Goal: Information Seeking & Learning: Learn about a topic

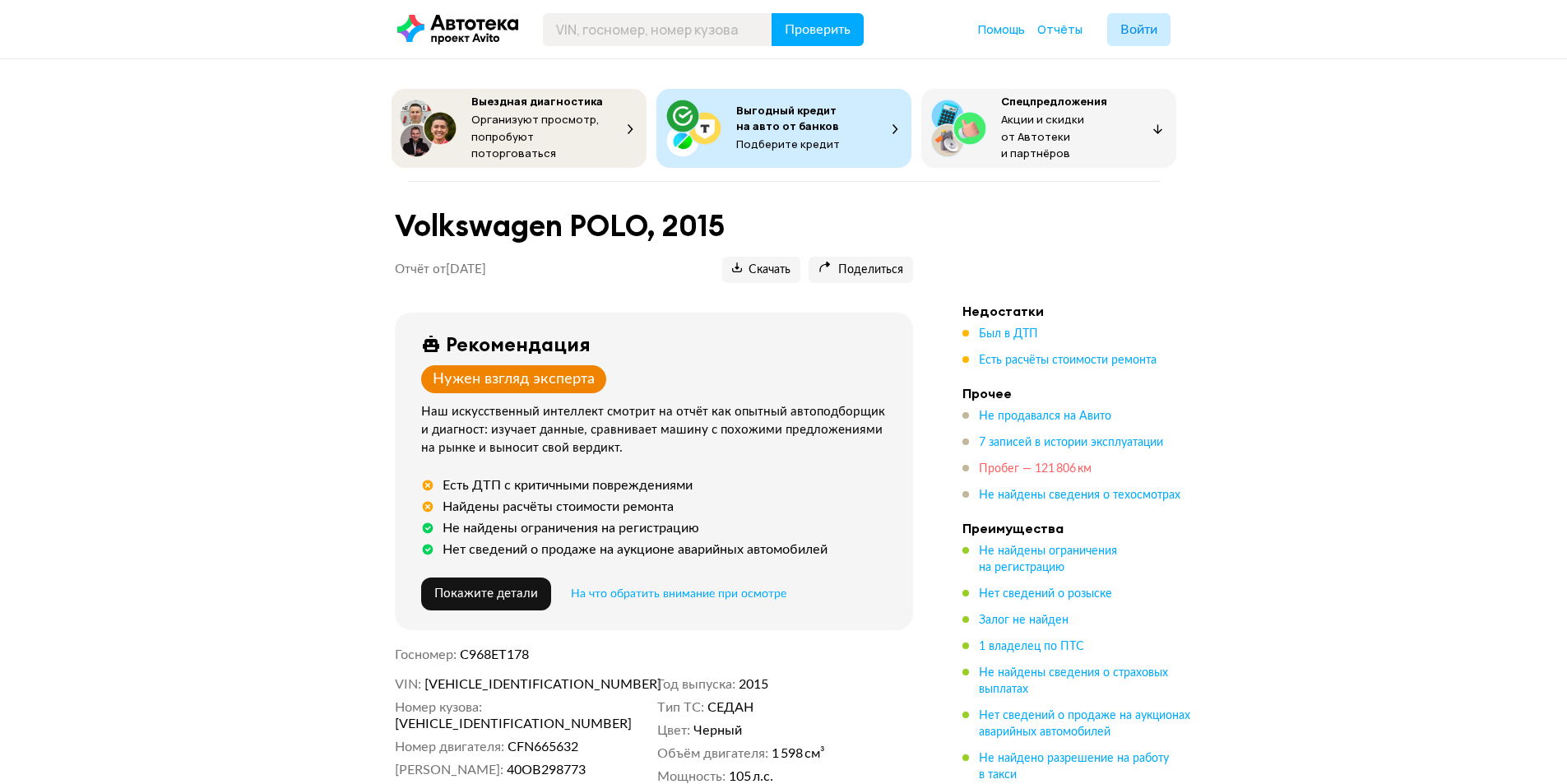
click at [1036, 463] on span "Пробег — 121 806 км" at bounding box center [1035, 469] width 113 height 12
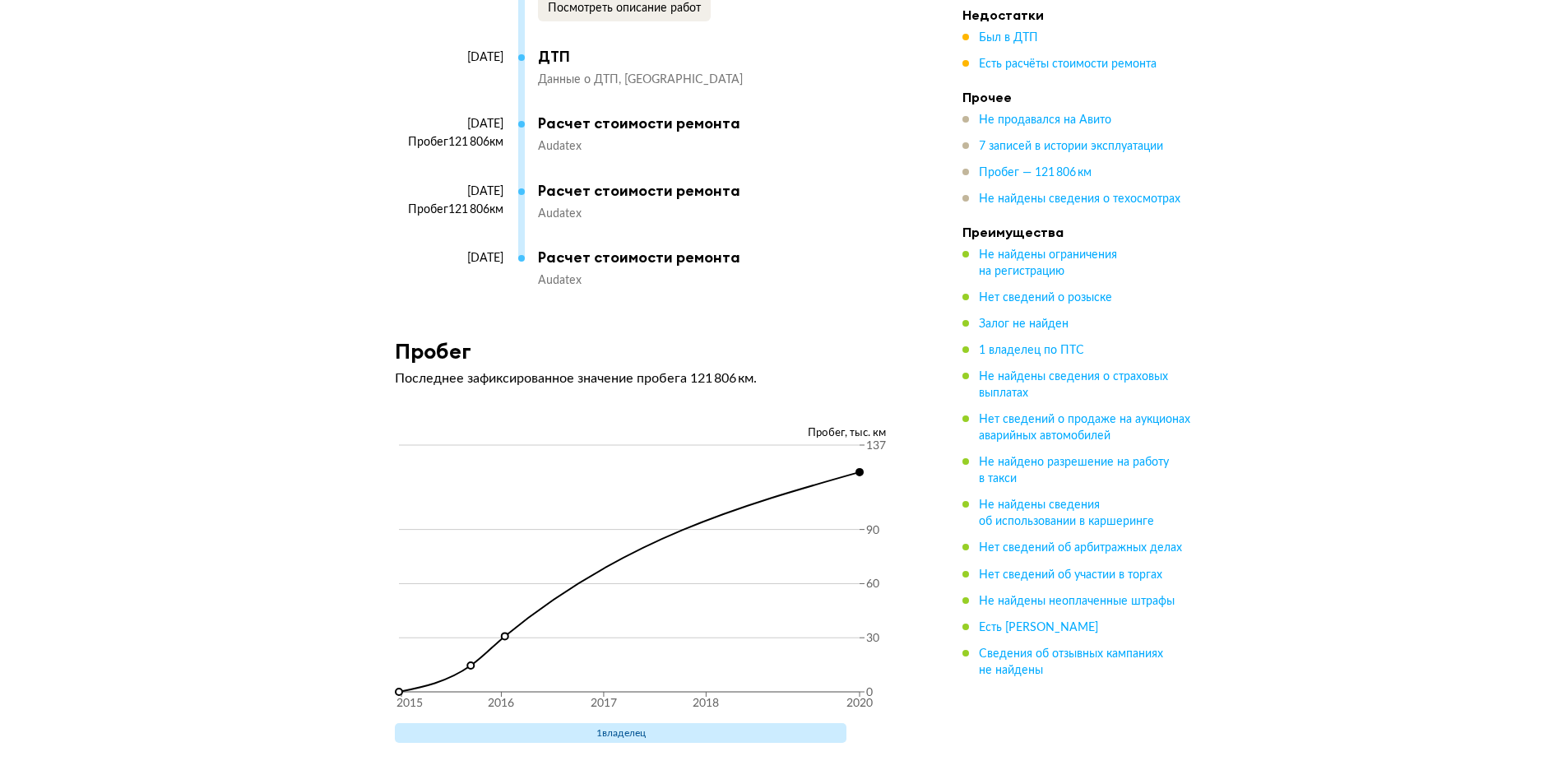
scroll to position [3203, 0]
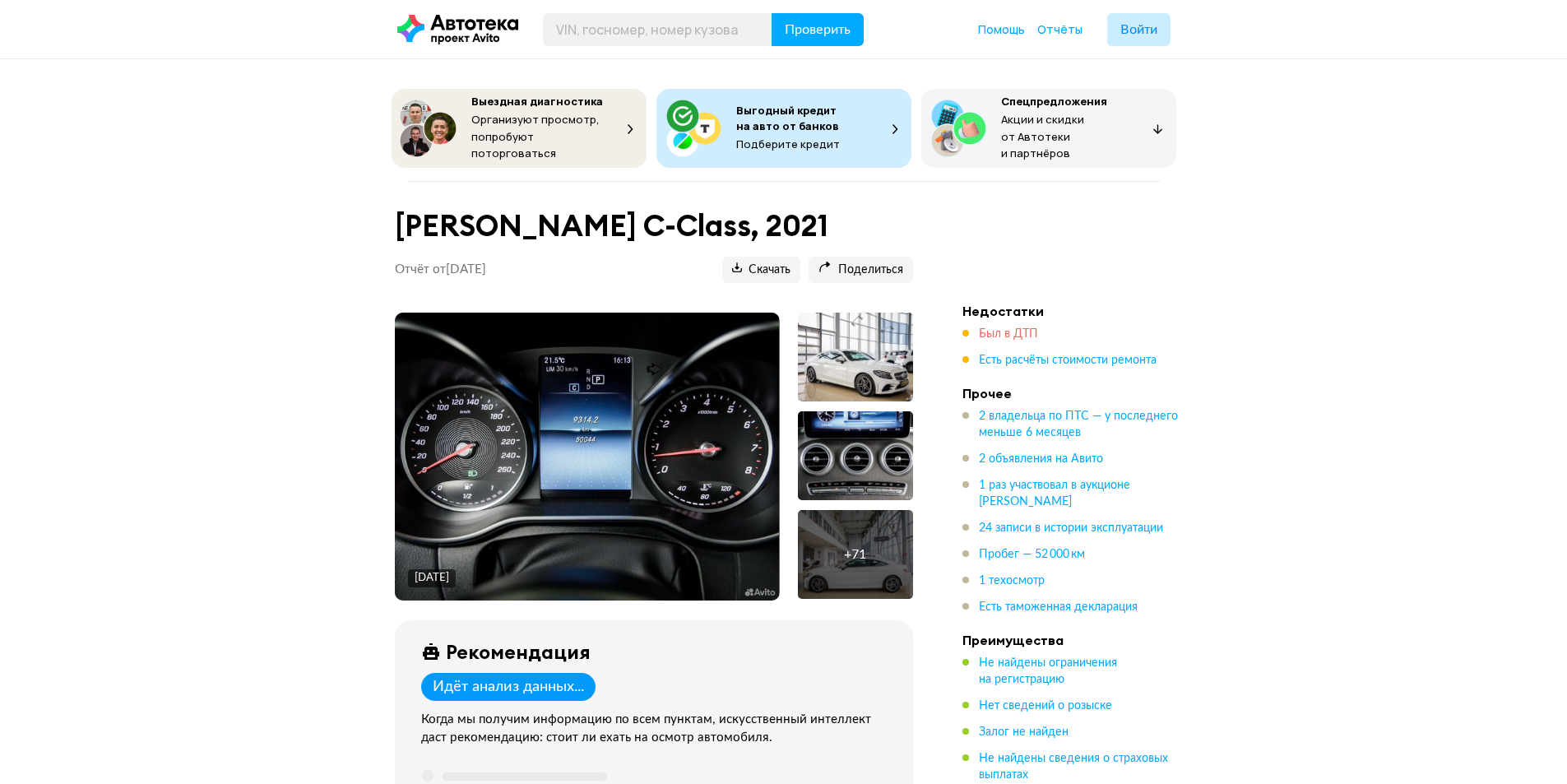
click at [986, 328] on span "Был в ДТП" at bounding box center [1009, 334] width 59 height 12
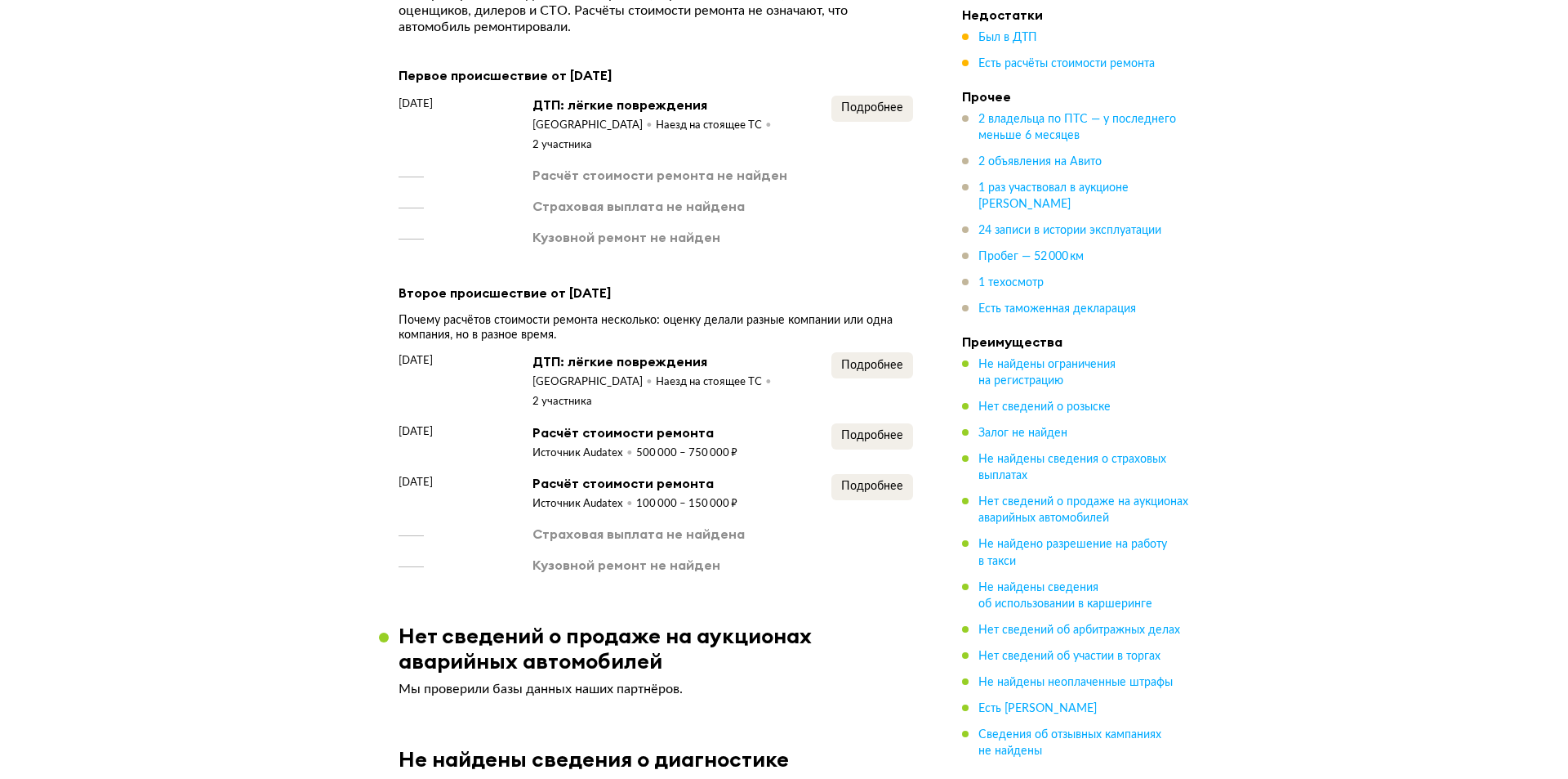
scroll to position [1957, 0]
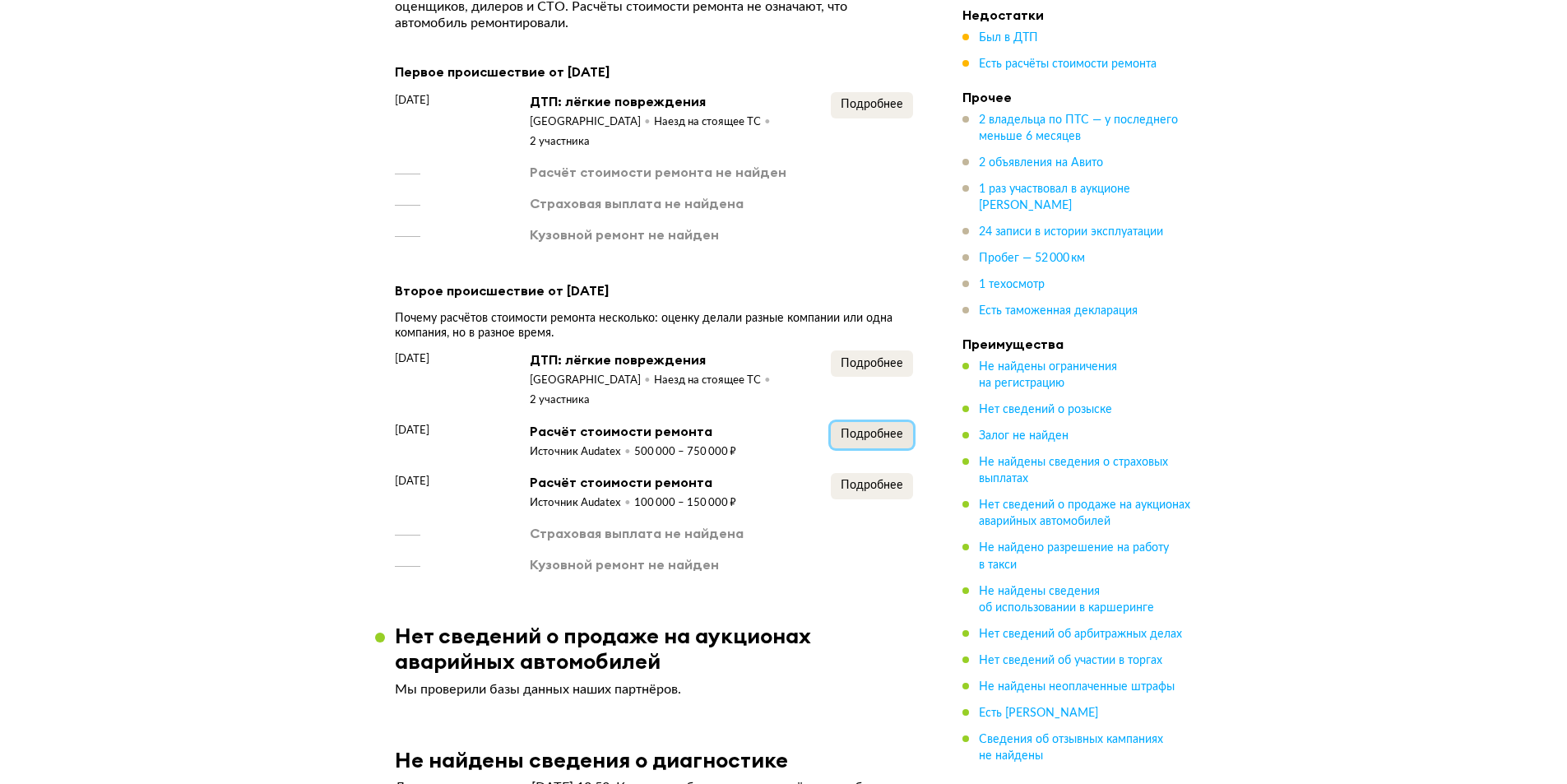
click at [863, 433] on span "Подробнее" at bounding box center [872, 434] width 63 height 12
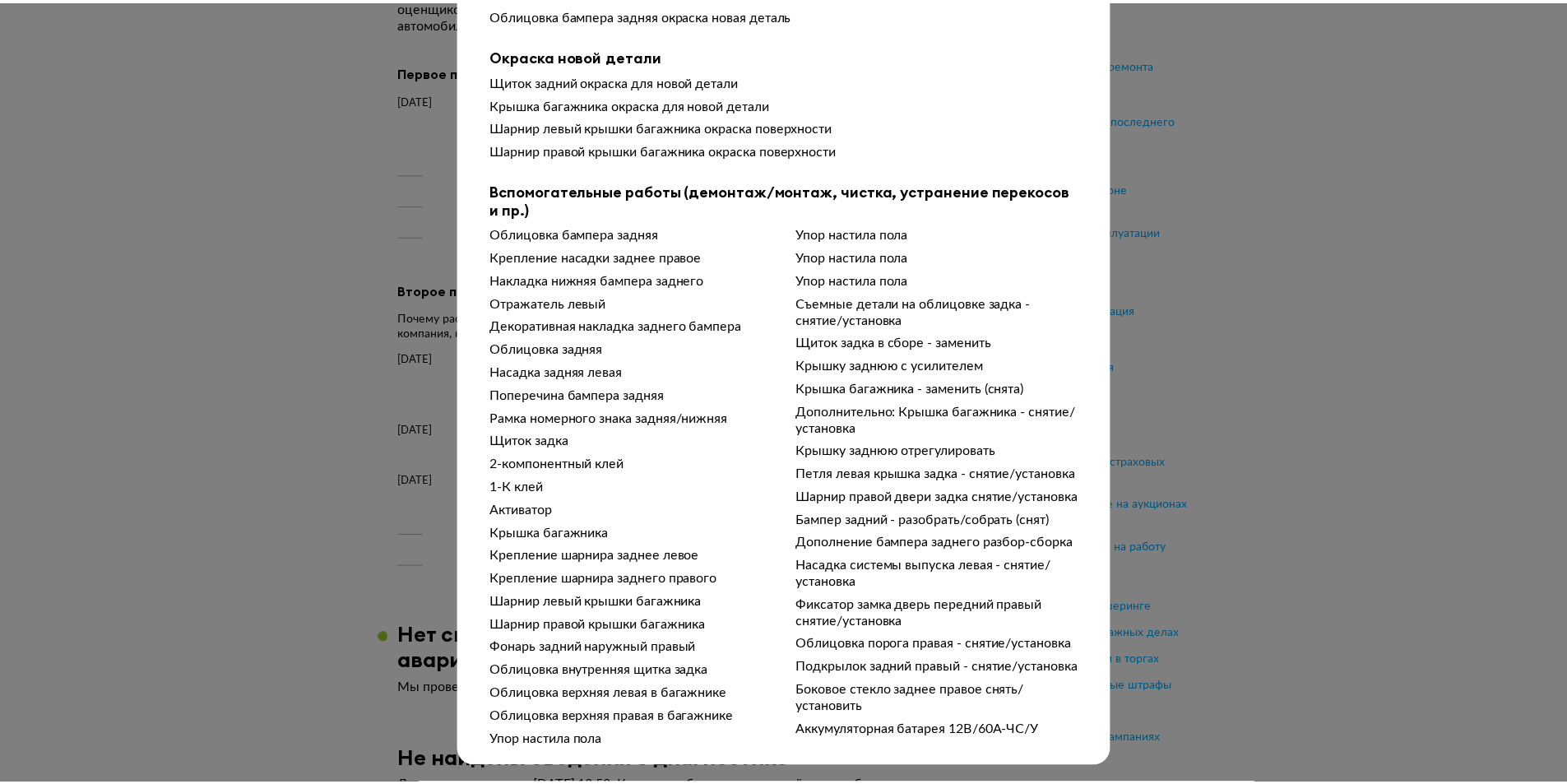
scroll to position [0, 0]
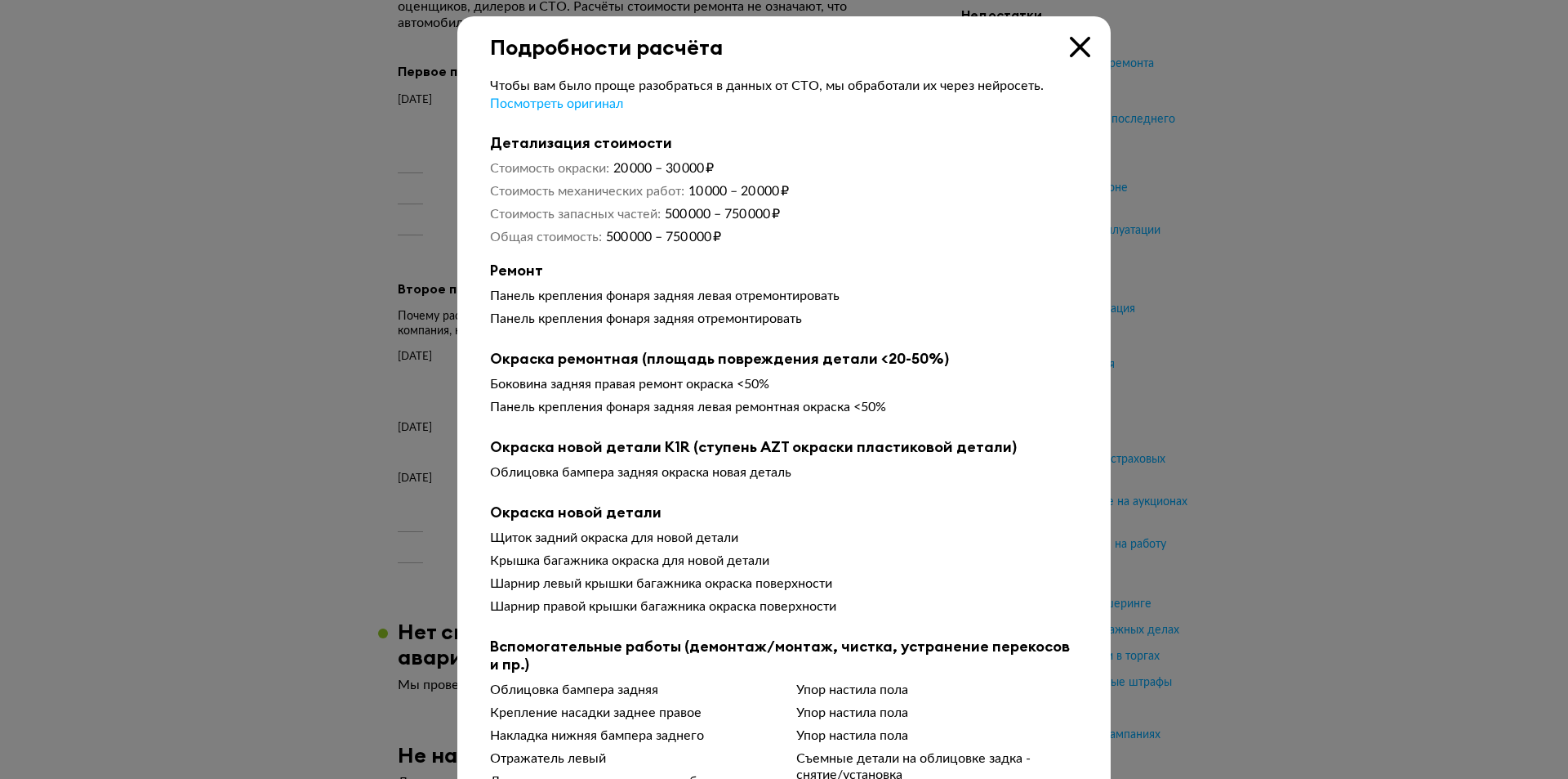
click at [1074, 47] on icon at bounding box center [1080, 47] width 20 height 20
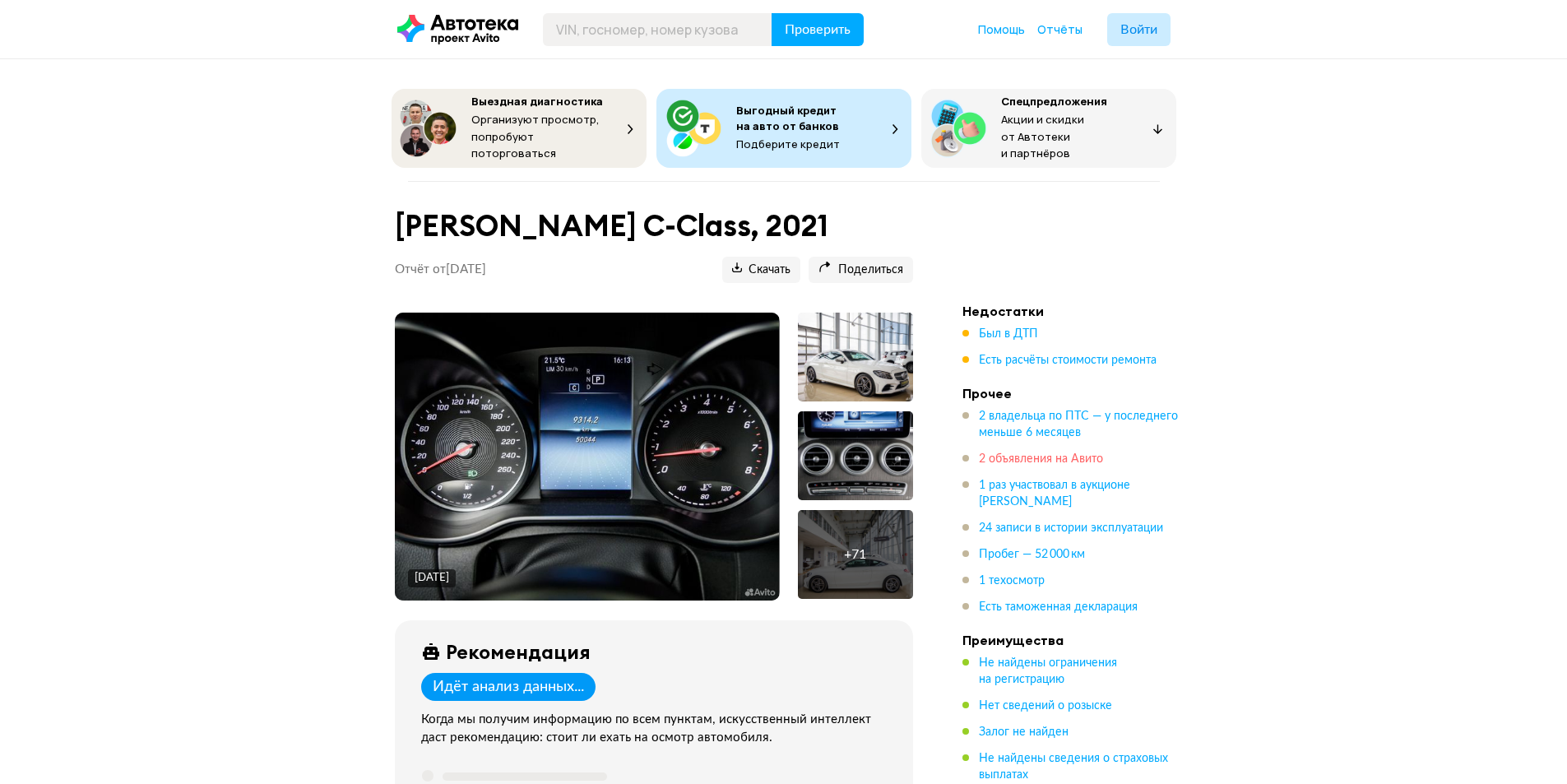
click at [1024, 453] on span "2 объявления на Авито" at bounding box center [1041, 459] width 124 height 12
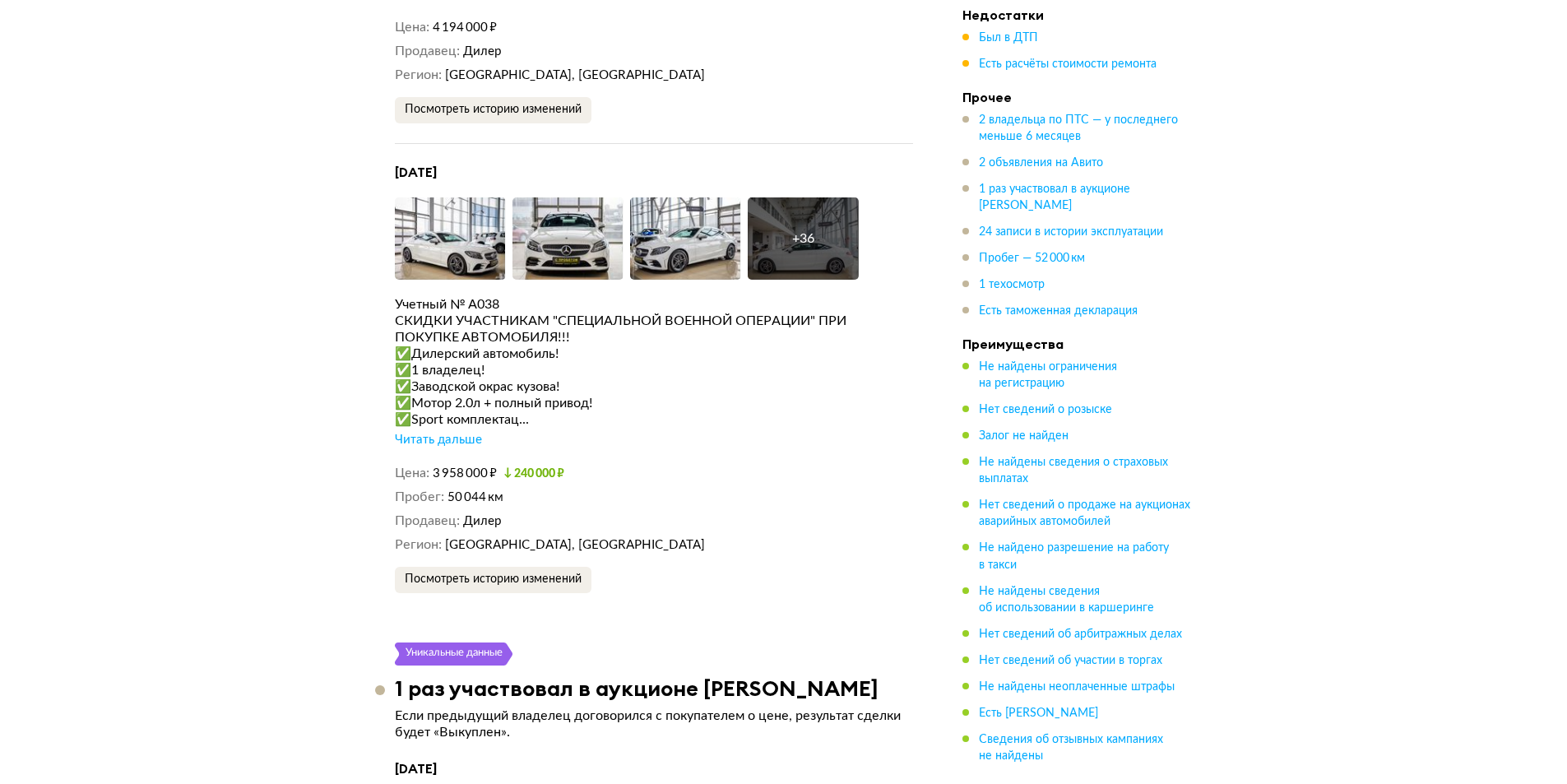
scroll to position [3703, 0]
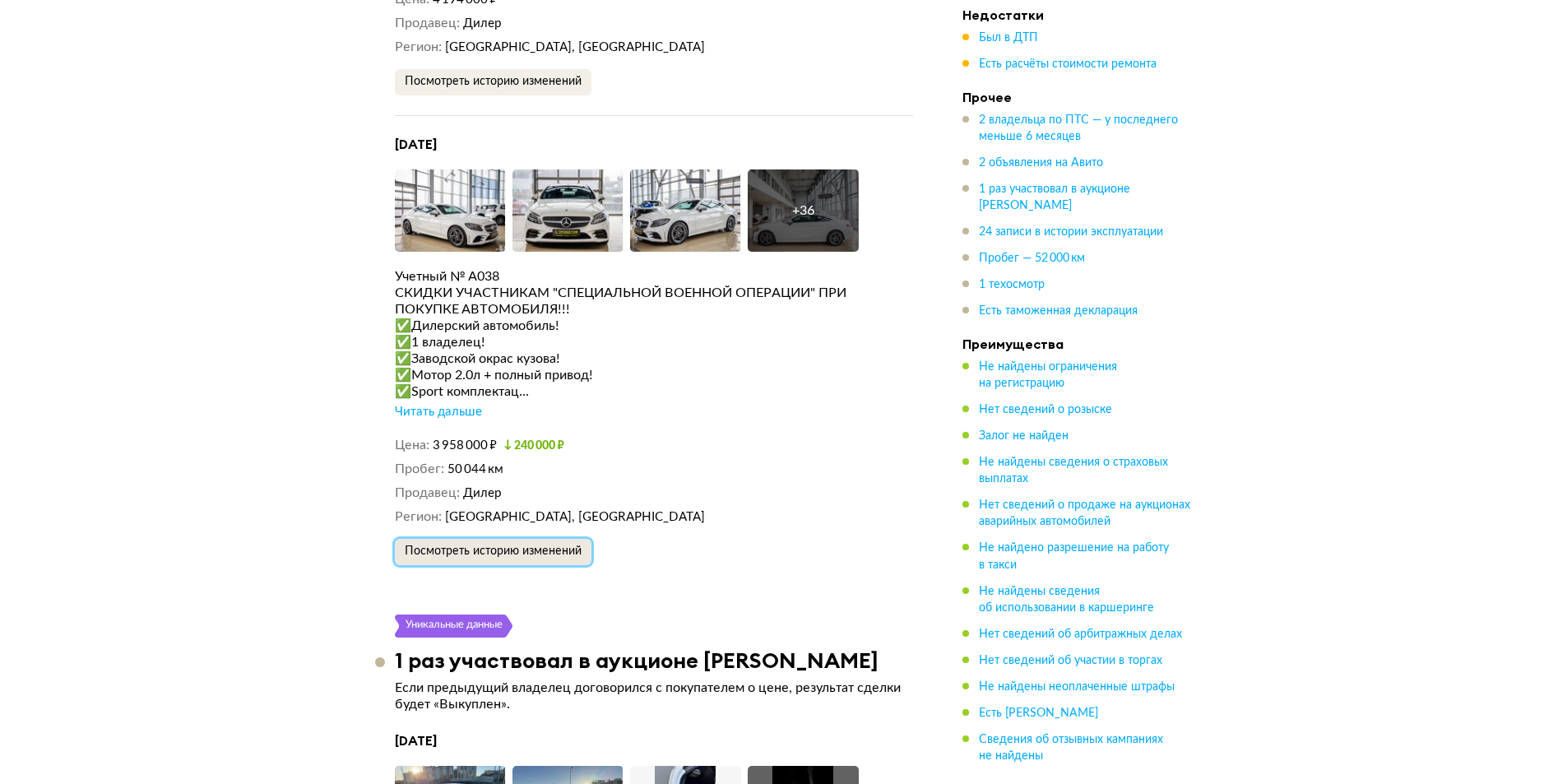
click at [556, 547] on span "Посмотреть историю изменений" at bounding box center [493, 551] width 177 height 12
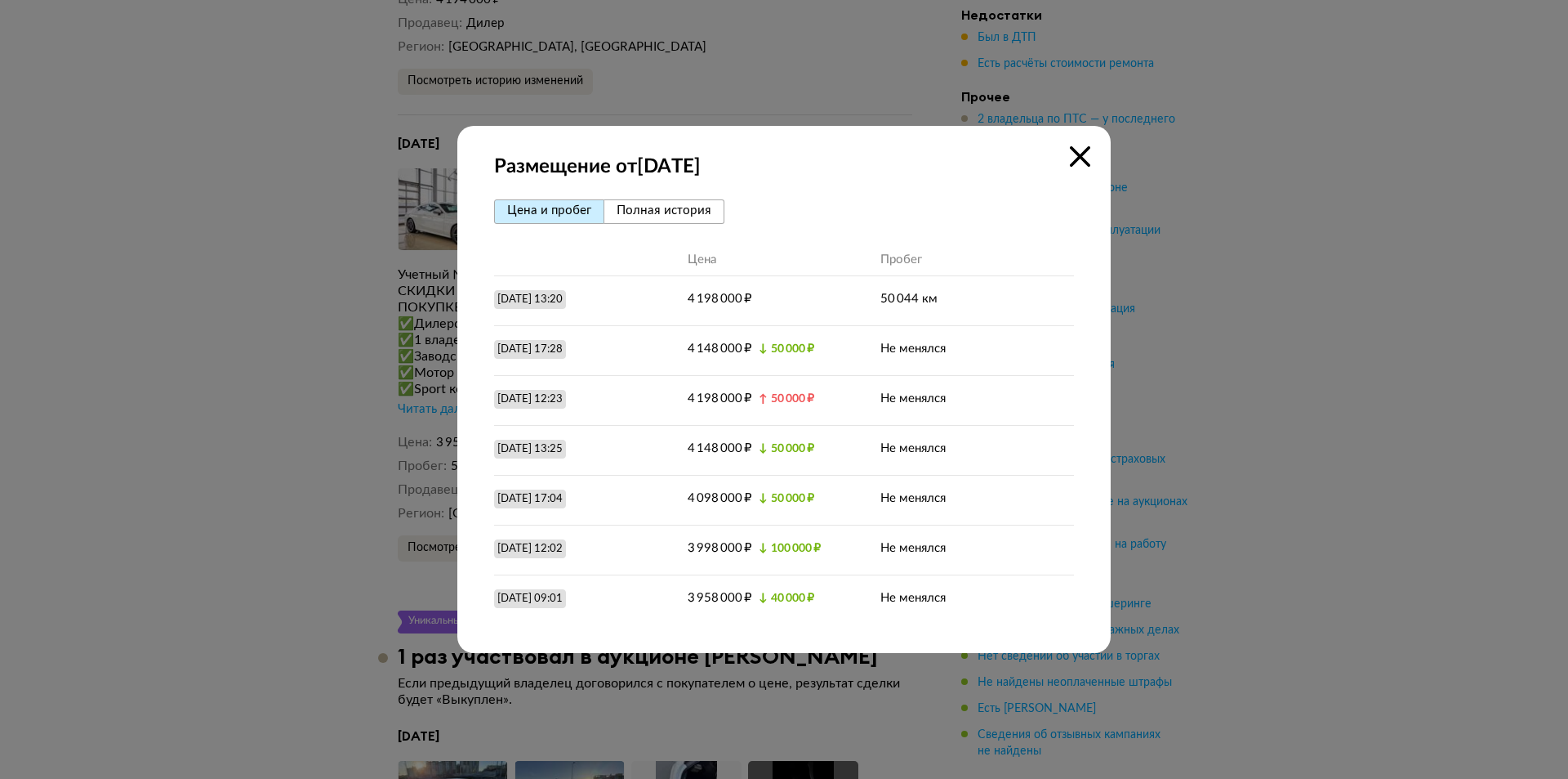
click at [1077, 155] on icon at bounding box center [1080, 156] width 20 height 20
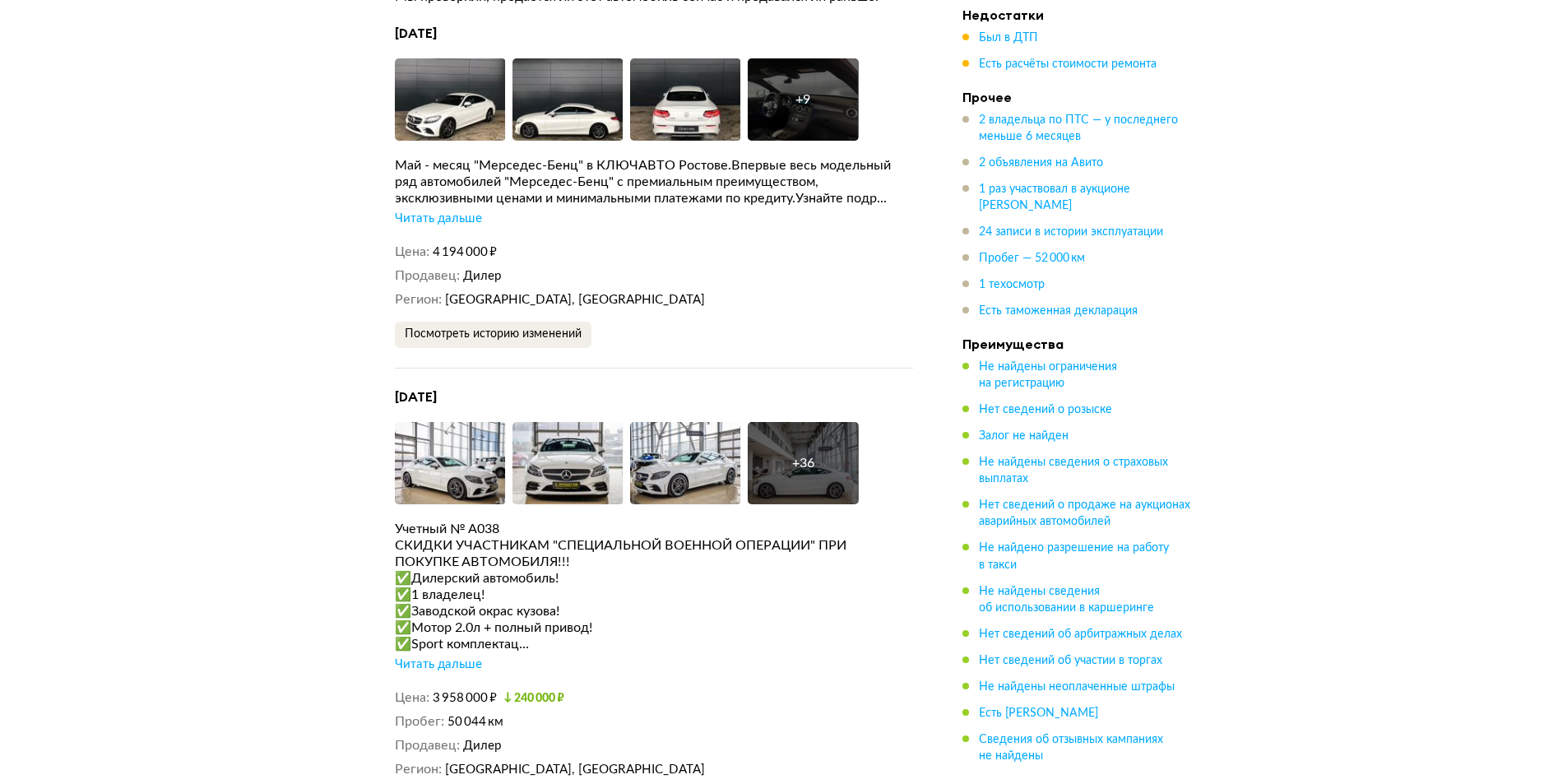
scroll to position [3456, 0]
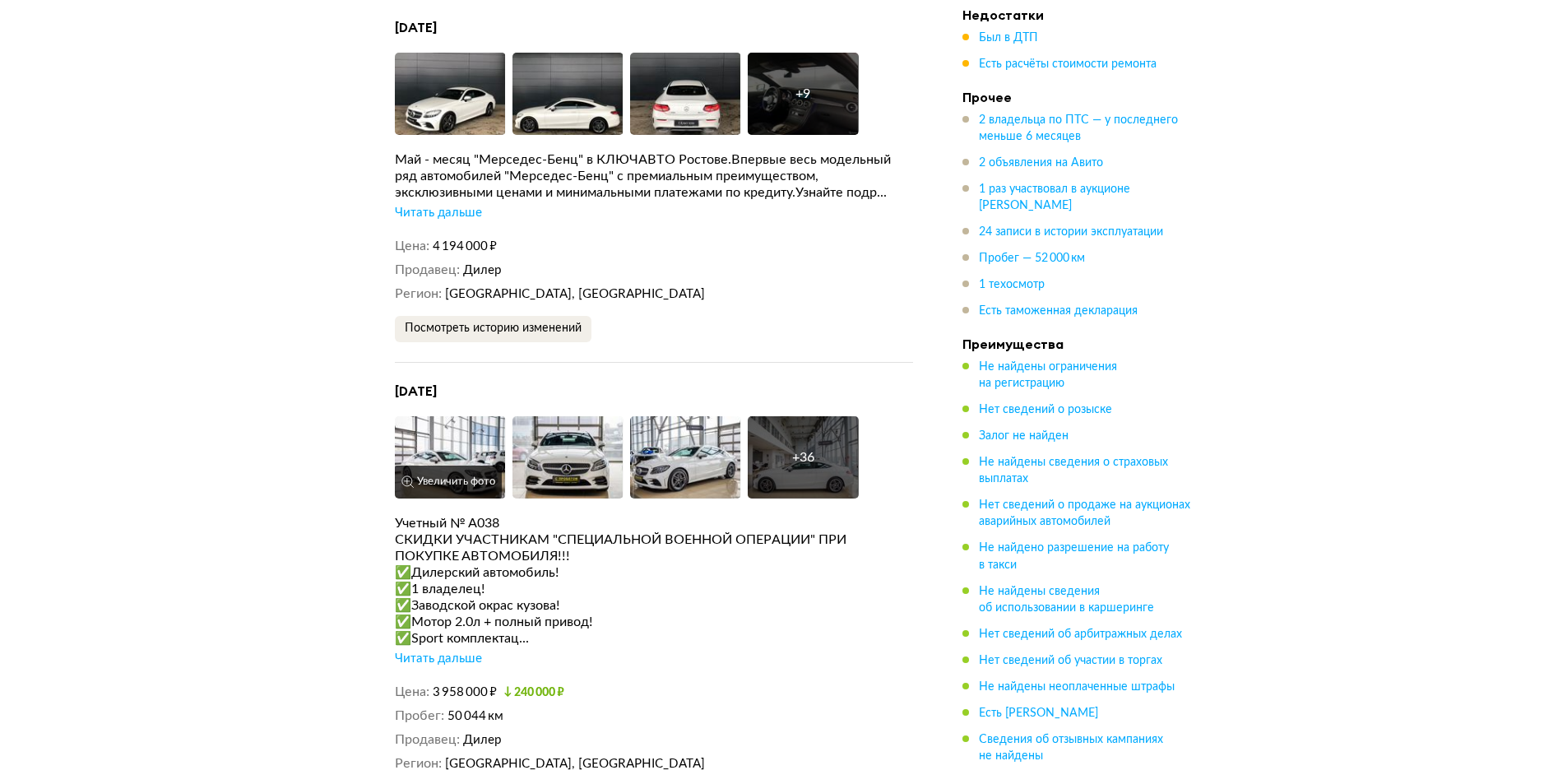
click at [466, 446] on img at bounding box center [450, 457] width 111 height 82
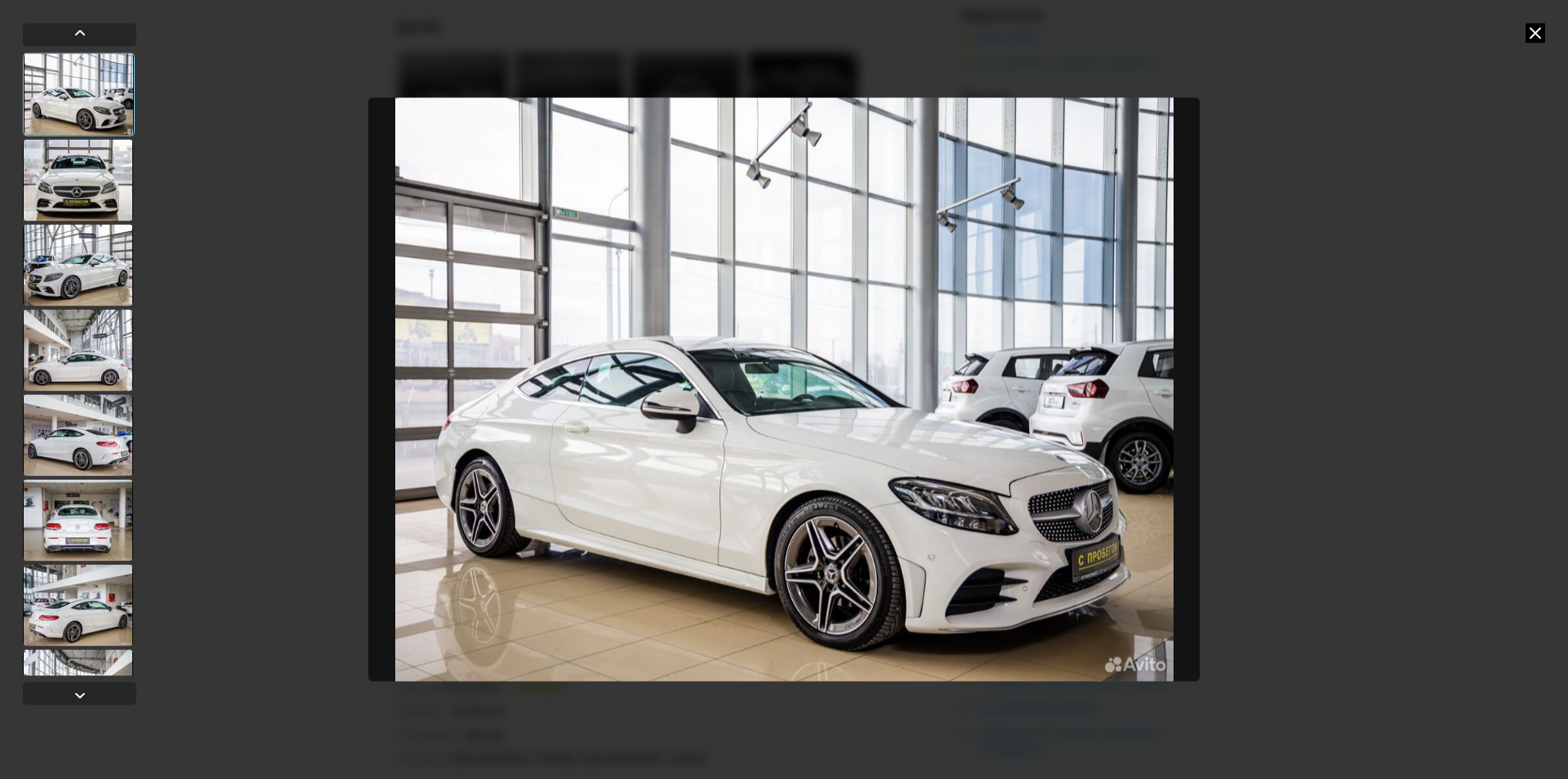
click at [87, 357] on div at bounding box center [78, 350] width 110 height 82
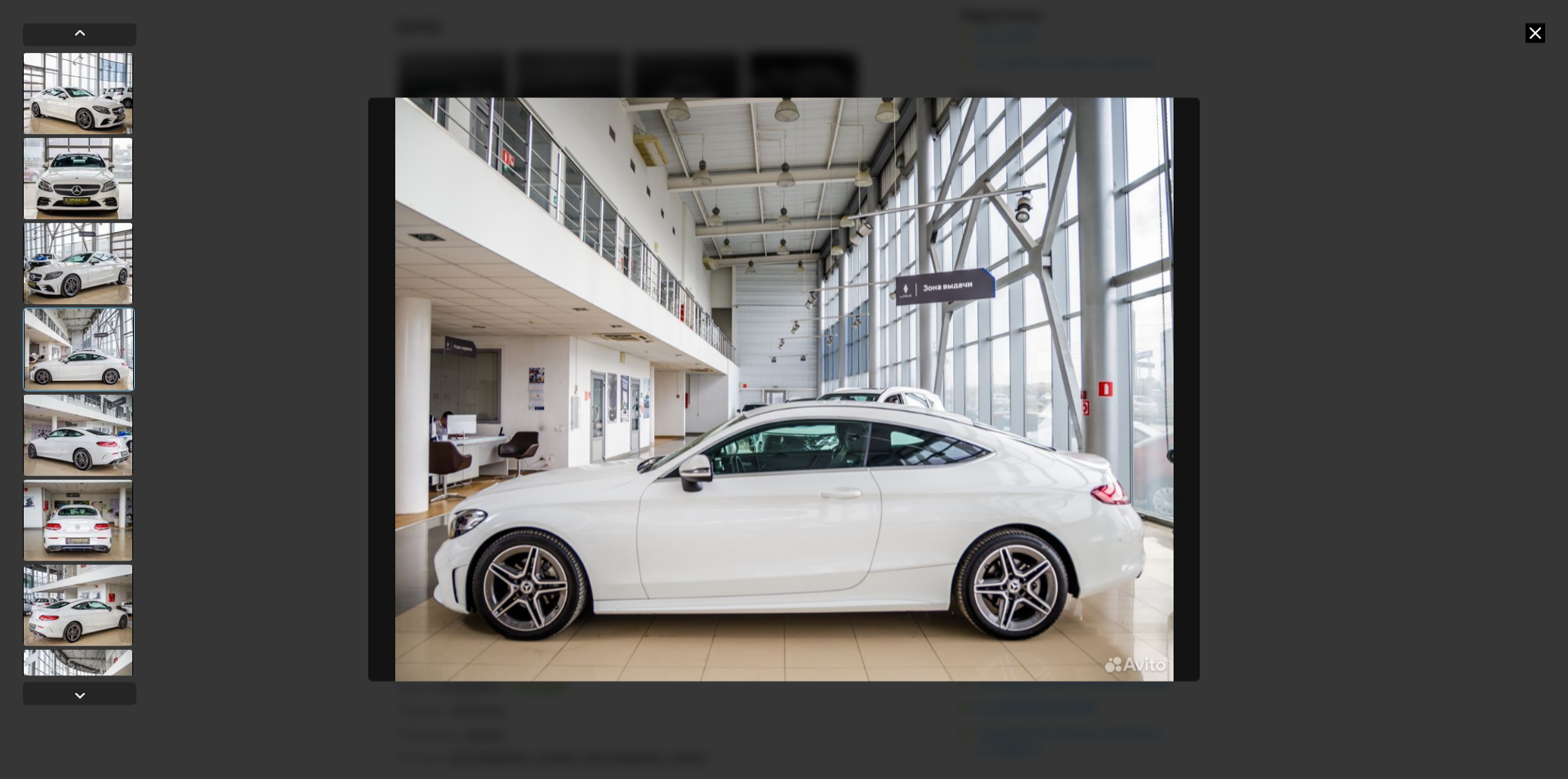
click at [96, 441] on div at bounding box center [78, 435] width 110 height 82
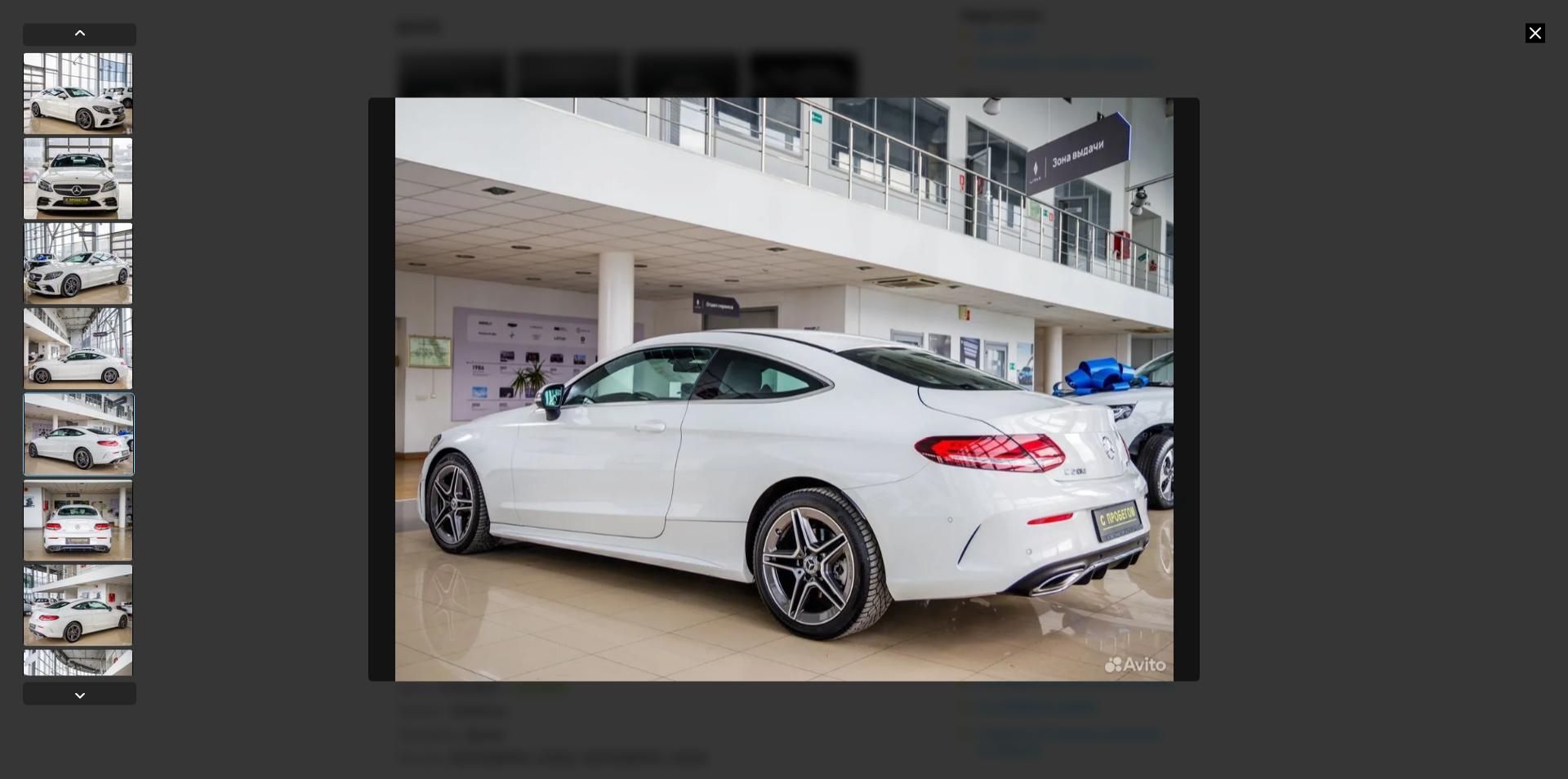
click at [87, 539] on div at bounding box center [78, 520] width 110 height 82
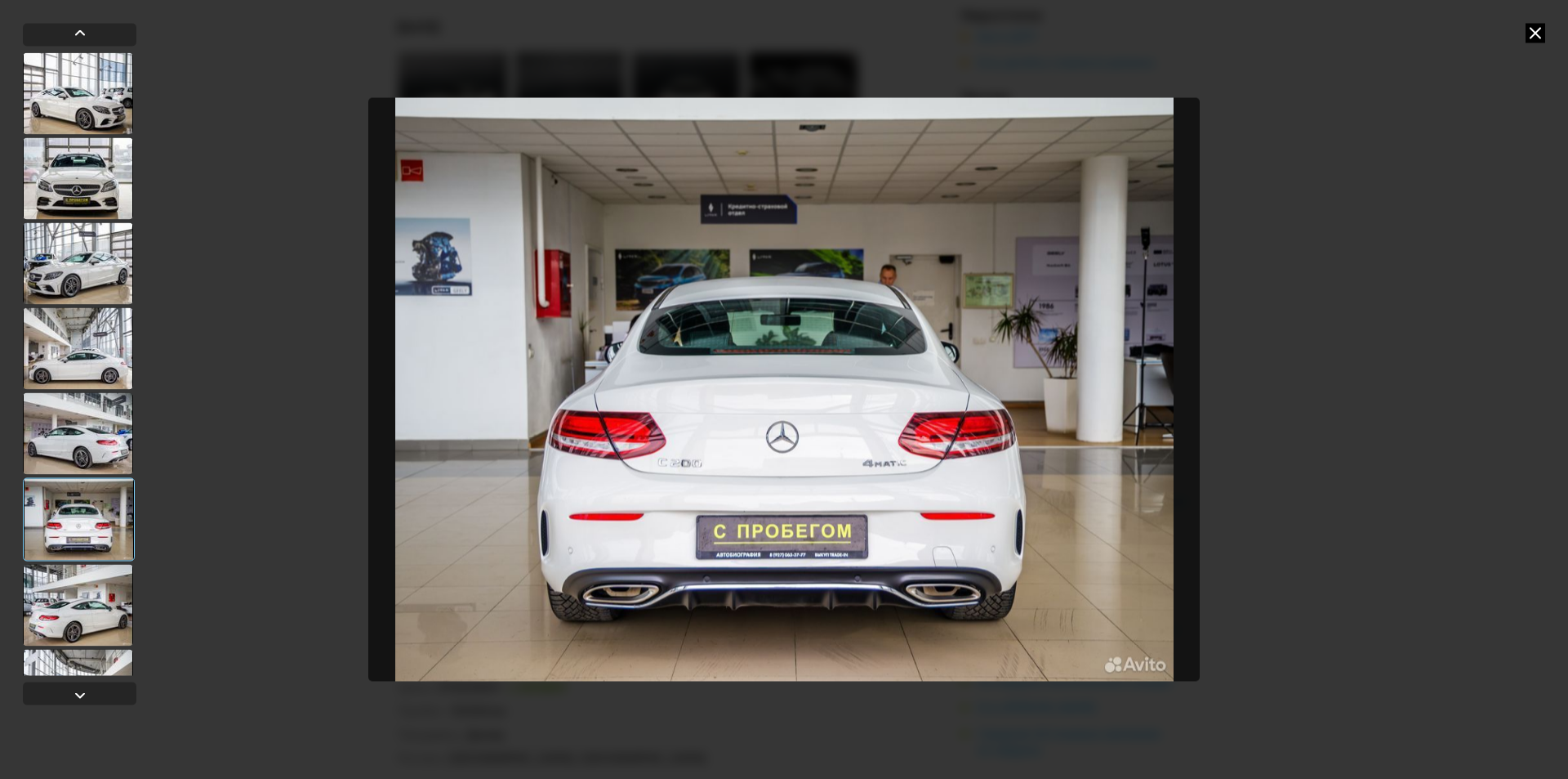
click at [98, 619] on div at bounding box center [78, 605] width 110 height 82
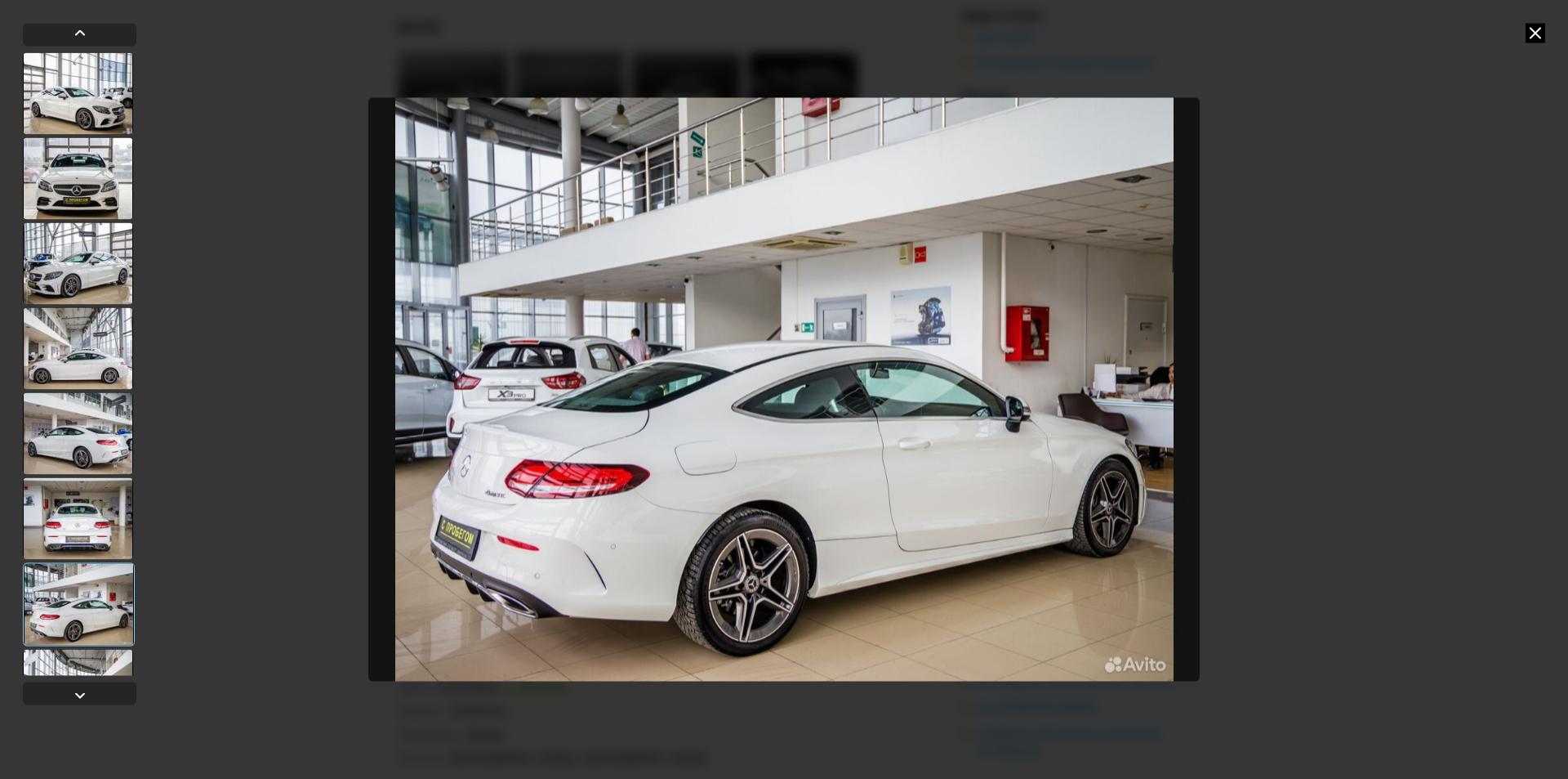
click at [1532, 37] on icon at bounding box center [1535, 33] width 20 height 20
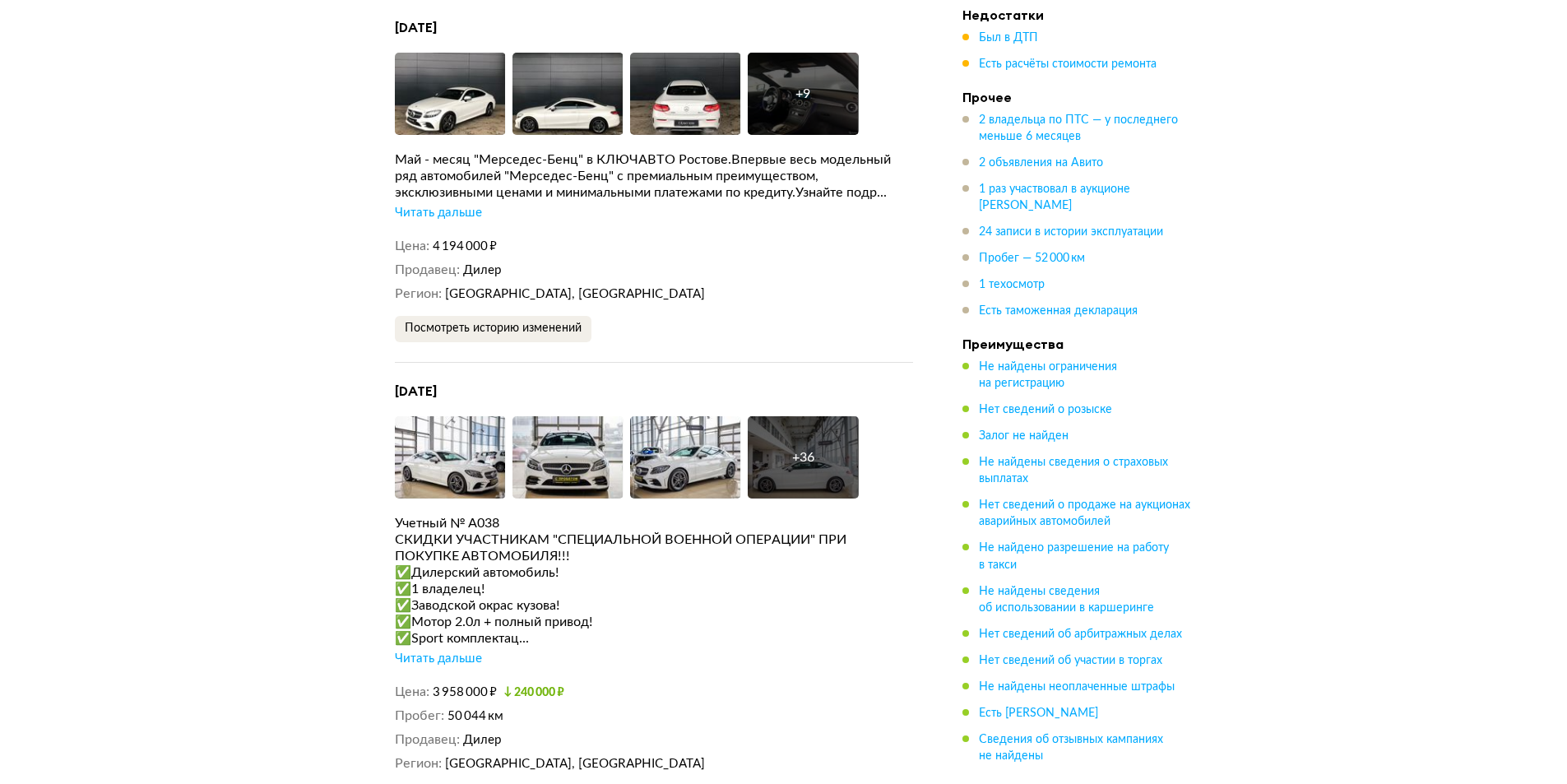
scroll to position [3621, 0]
